Goal: Task Accomplishment & Management: Manage account settings

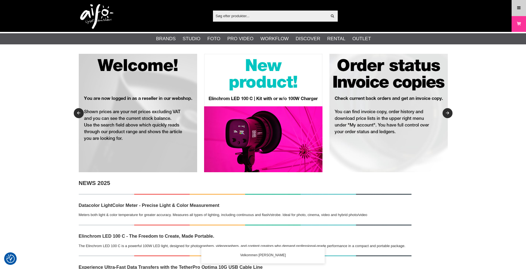
click at [517, 9] on icon at bounding box center [518, 8] width 5 height 6
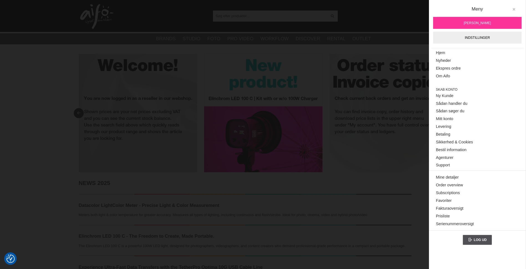
click at [514, 9] on icon at bounding box center [514, 9] width 4 height 4
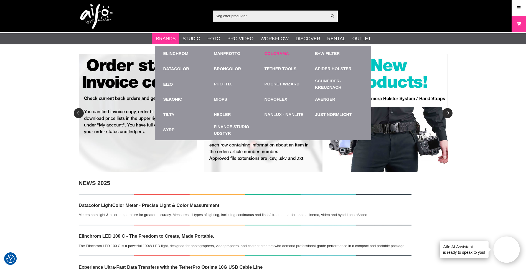
click at [277, 50] on div "Colorama" at bounding box center [289, 53] width 48 height 15
click at [277, 52] on link "Colorama" at bounding box center [277, 53] width 24 height 6
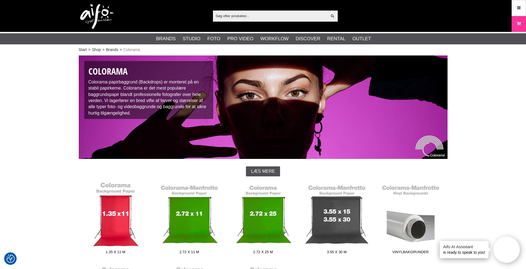
click at [130, 225] on link "1.35 x 11 m" at bounding box center [116, 219] width 74 height 75
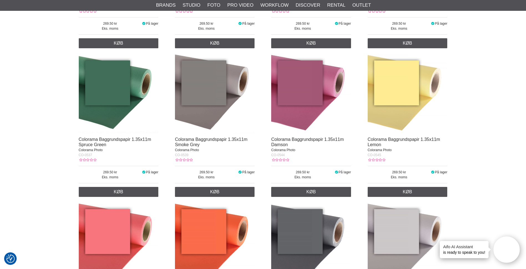
scroll to position [1026, 0]
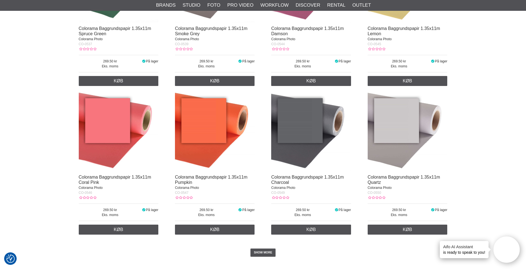
click at [309, 119] on img at bounding box center [311, 132] width 80 height 80
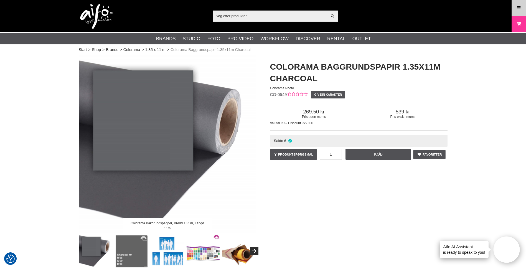
click at [514, 9] on link "Meny" at bounding box center [519, 7] width 14 height 13
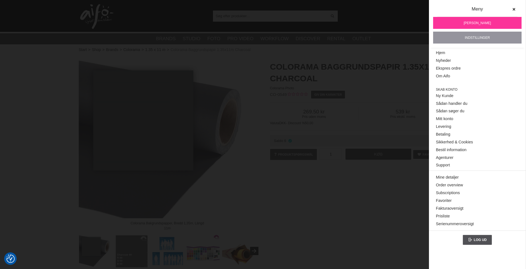
click at [478, 37] on link "Indstillinger" at bounding box center [477, 38] width 88 height 12
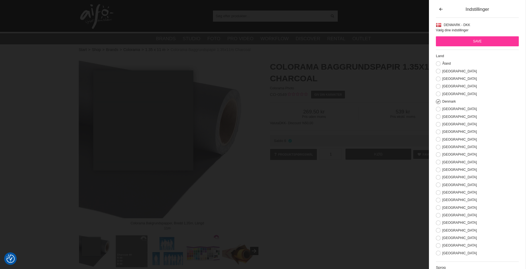
click at [459, 39] on input "Save" at bounding box center [477, 41] width 83 height 10
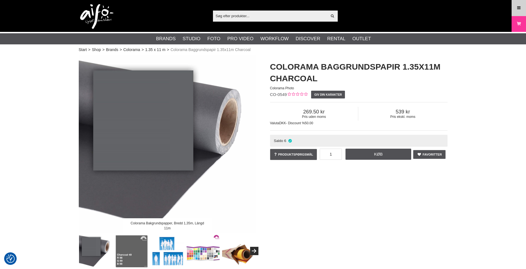
click at [519, 7] on icon at bounding box center [518, 8] width 5 height 6
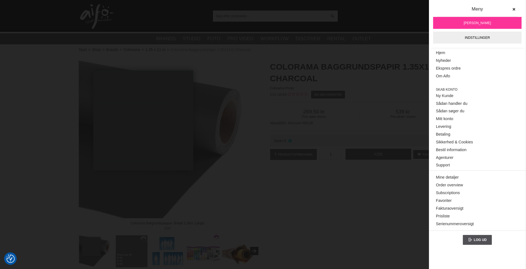
click at [477, 21] on span "Jakob Worre" at bounding box center [477, 23] width 27 height 5
click at [476, 22] on span "Jakob Worre" at bounding box center [477, 23] width 27 height 5
click at [451, 178] on link "Mine detaljer" at bounding box center [477, 178] width 83 height 8
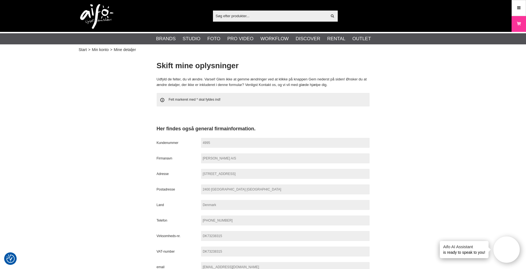
click at [243, 145] on span "4995" at bounding box center [285, 143] width 169 height 10
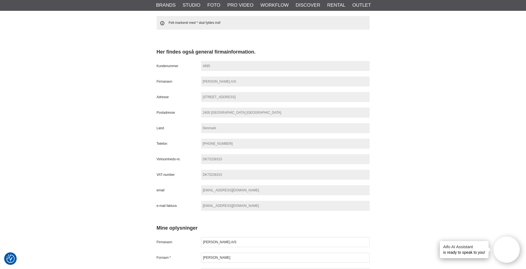
scroll to position [83, 0]
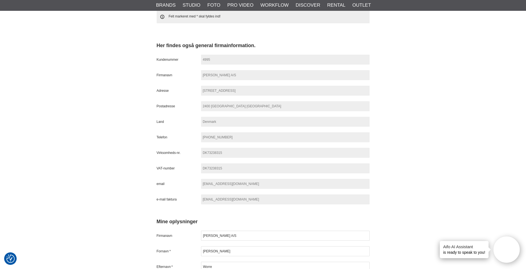
click at [243, 186] on span "mail@goecker.dk" at bounding box center [285, 184] width 169 height 10
click at [246, 201] on span "leverandor@goecker.dk" at bounding box center [285, 199] width 169 height 10
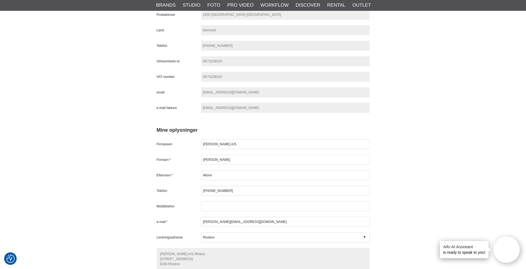
scroll to position [194, 0]
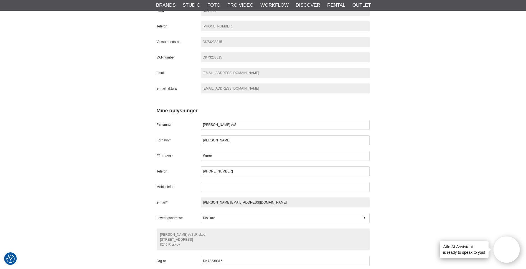
drag, startPoint x: 212, startPoint y: 203, endPoint x: 186, endPoint y: 195, distance: 26.9
click at [186, 195] on div "Mine oplysninger Firmanavn Goecker A/S Fornavn * Jakob Efternavn * Worre Telefo…" at bounding box center [263, 194] width 213 height 174
type input "[EMAIL_ADDRESS][DOMAIN_NAME]"
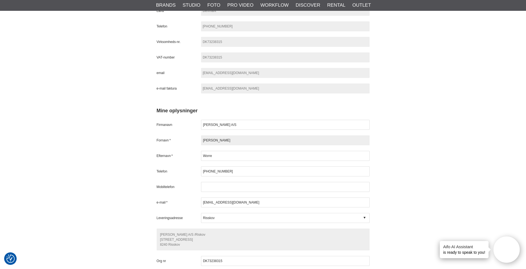
drag, startPoint x: 220, startPoint y: 141, endPoint x: 185, endPoint y: 141, distance: 34.4
click at [185, 141] on div "Fornavn * Jakob" at bounding box center [263, 140] width 213 height 10
type input "[PERSON_NAME]"
type input "Vorsaa"
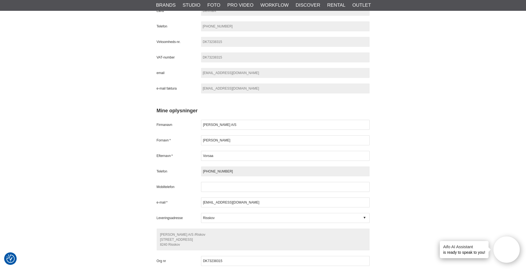
click at [238, 171] on input "+45 3586 5142" at bounding box center [285, 171] width 169 height 10
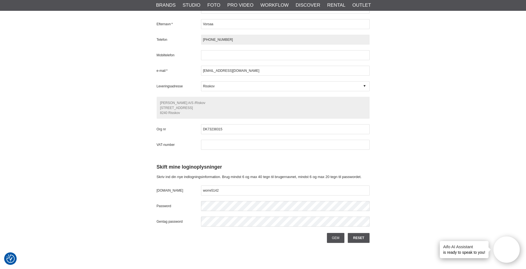
scroll to position [333, 0]
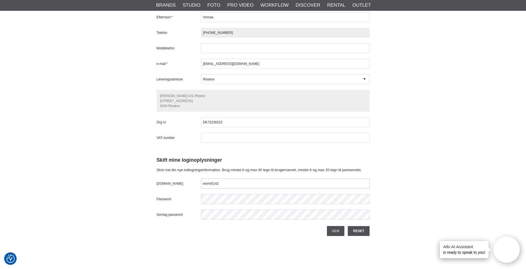
type input "[PHONE_NUMBER]"
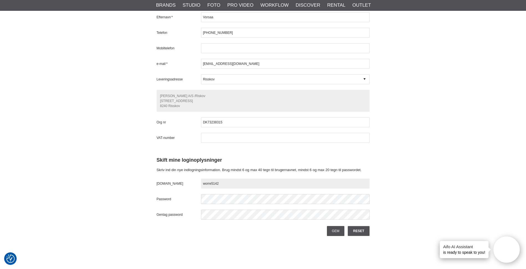
drag, startPoint x: 224, startPoint y: 184, endPoint x: 158, endPoint y: 178, distance: 66.0
click at [158, 178] on div "Skift mine loginoplysninger Skriv ind din nye indlogningsinformation. Brug mind…" at bounding box center [263, 188] width 213 height 63
type input "mvorsaa"
click at [333, 230] on input "Gem" at bounding box center [335, 231] width 17 height 10
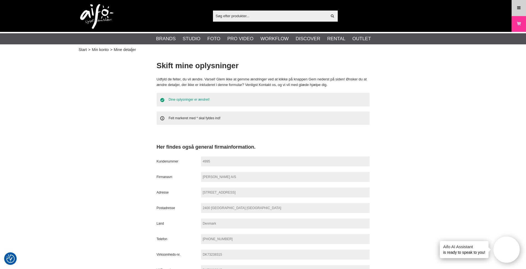
click at [520, 9] on icon at bounding box center [518, 8] width 5 height 6
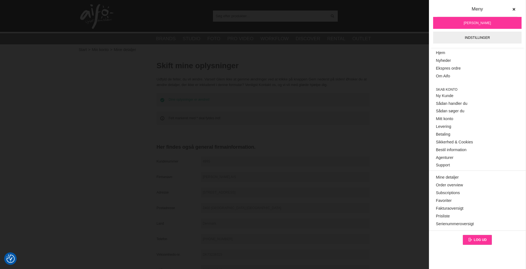
click at [474, 240] on span "Log ud" at bounding box center [480, 240] width 13 height 4
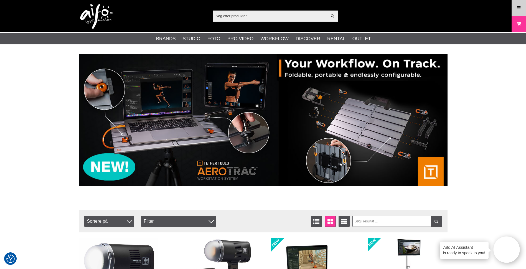
click at [519, 4] on link "Meny" at bounding box center [519, 7] width 14 height 13
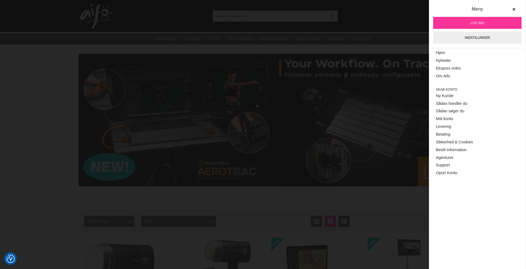
click at [483, 22] on span "Log ind" at bounding box center [478, 23] width 14 height 5
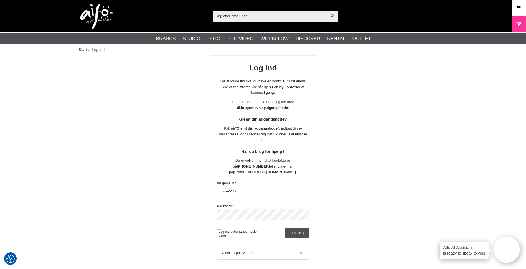
click at [246, 186] on input "worre5142" at bounding box center [263, 191] width 92 height 11
drag, startPoint x: 246, startPoint y: 186, endPoint x: 179, endPoint y: 176, distance: 67.7
click at [183, 179] on div "Log ind For at logge ind skal du have en konto. Hvis du endnu ikke er registrer…" at bounding box center [263, 178] width 369 height 247
type input "mvorsaa"
click at [220, 225] on button at bounding box center [219, 227] width 5 height 5
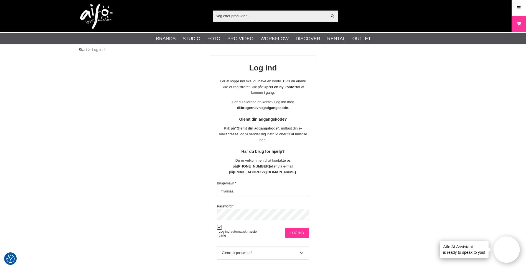
click at [297, 228] on input "Log ind" at bounding box center [297, 233] width 24 height 10
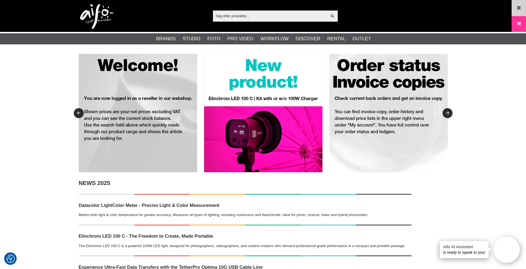
click at [520, 10] on icon at bounding box center [518, 8] width 5 height 6
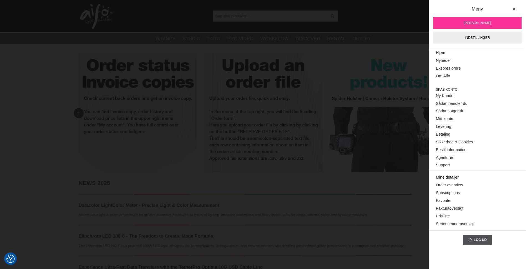
click at [451, 175] on link "Mine detaljer" at bounding box center [477, 178] width 83 height 8
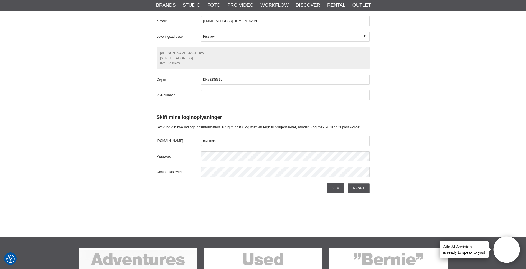
scroll to position [416, 0]
